Goal: Transaction & Acquisition: Purchase product/service

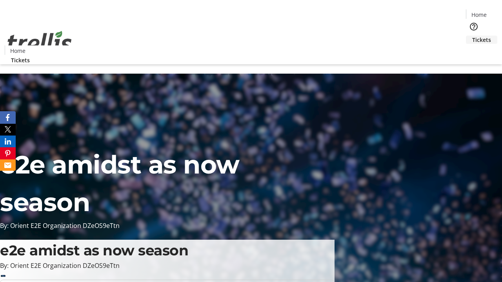
click at [472, 36] on span "Tickets" at bounding box center [481, 40] width 19 height 8
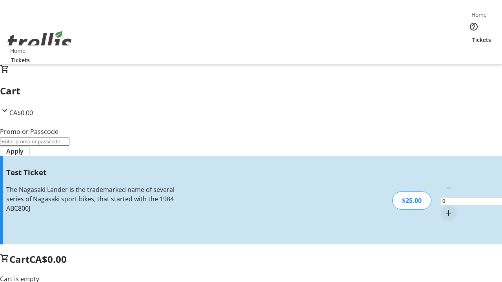
click at [444, 208] on mat-icon "Increment by one" at bounding box center [448, 212] width 9 height 9
type input "1"
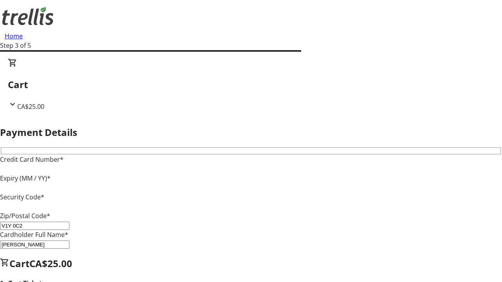
type input "V1Y 0C2"
